Goal: Information Seeking & Learning: Learn about a topic

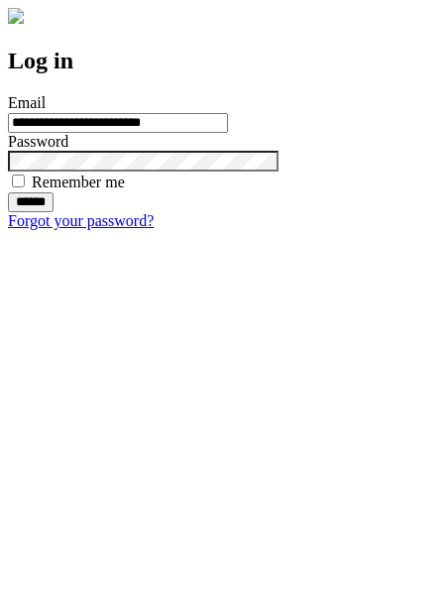
type input "**********"
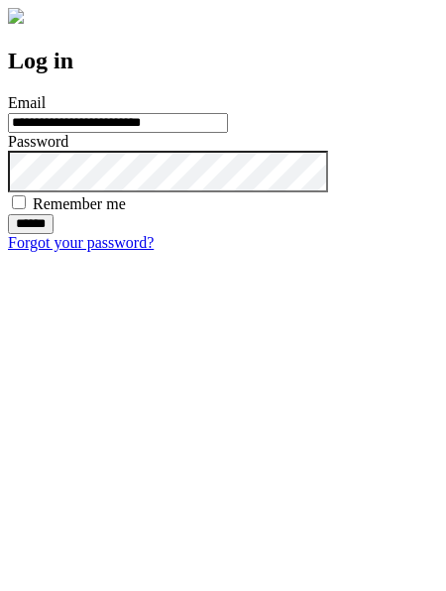
click at [54, 234] on input "******" at bounding box center [31, 224] width 46 height 20
